Goal: Information Seeking & Learning: Learn about a topic

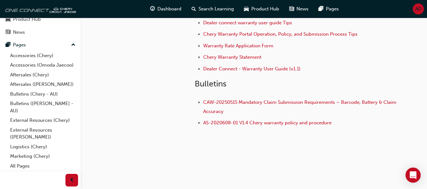
scroll to position [41, 0]
click at [35, 94] on link "Bulletins (Chery - AU)" at bounding box center [43, 95] width 71 height 10
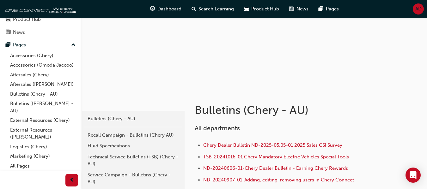
scroll to position [63, 0]
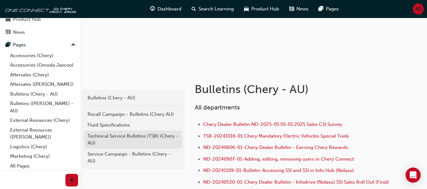
click at [136, 135] on div "Technical Service Bulletins (TSB) (Chery - AU)" at bounding box center [133, 140] width 91 height 14
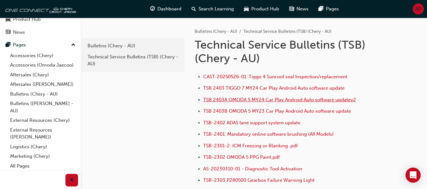
click at [261, 101] on span "TSB 2403A OMODA 5 MY24 Car Play Android Auto software updatev2" at bounding box center [279, 100] width 153 height 6
